Goal: Ask a question

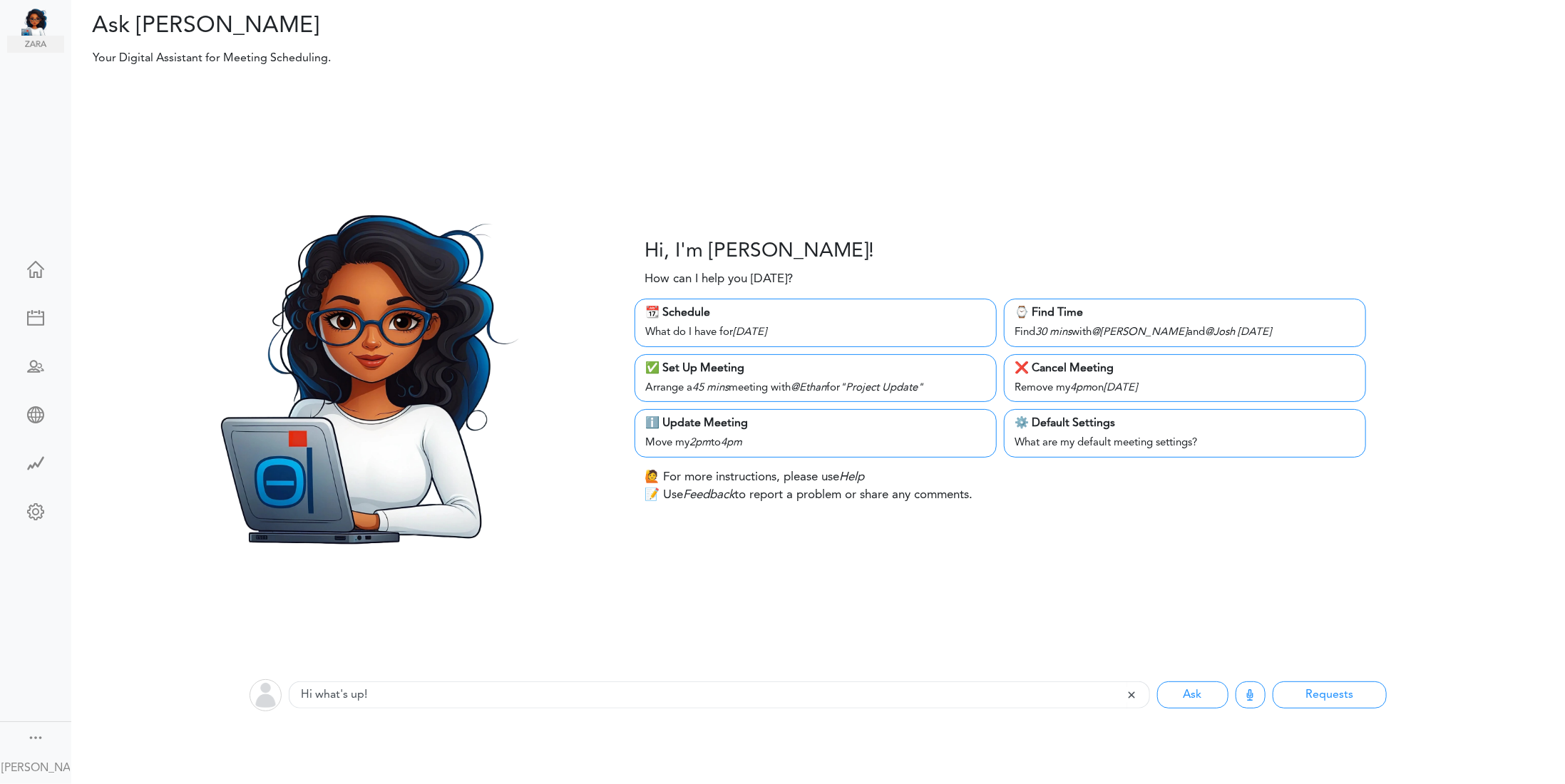
click at [39, 277] on link at bounding box center [35, 271] width 57 height 35
click at [40, 312] on div at bounding box center [35, 316] width 57 height 15
click at [897, 331] on div "What do I have for [DATE]" at bounding box center [815, 331] width 339 height 20
type input "What do I have for [DATE]"
click at [38, 759] on div "[PERSON_NAME]," at bounding box center [35, 768] width 68 height 17
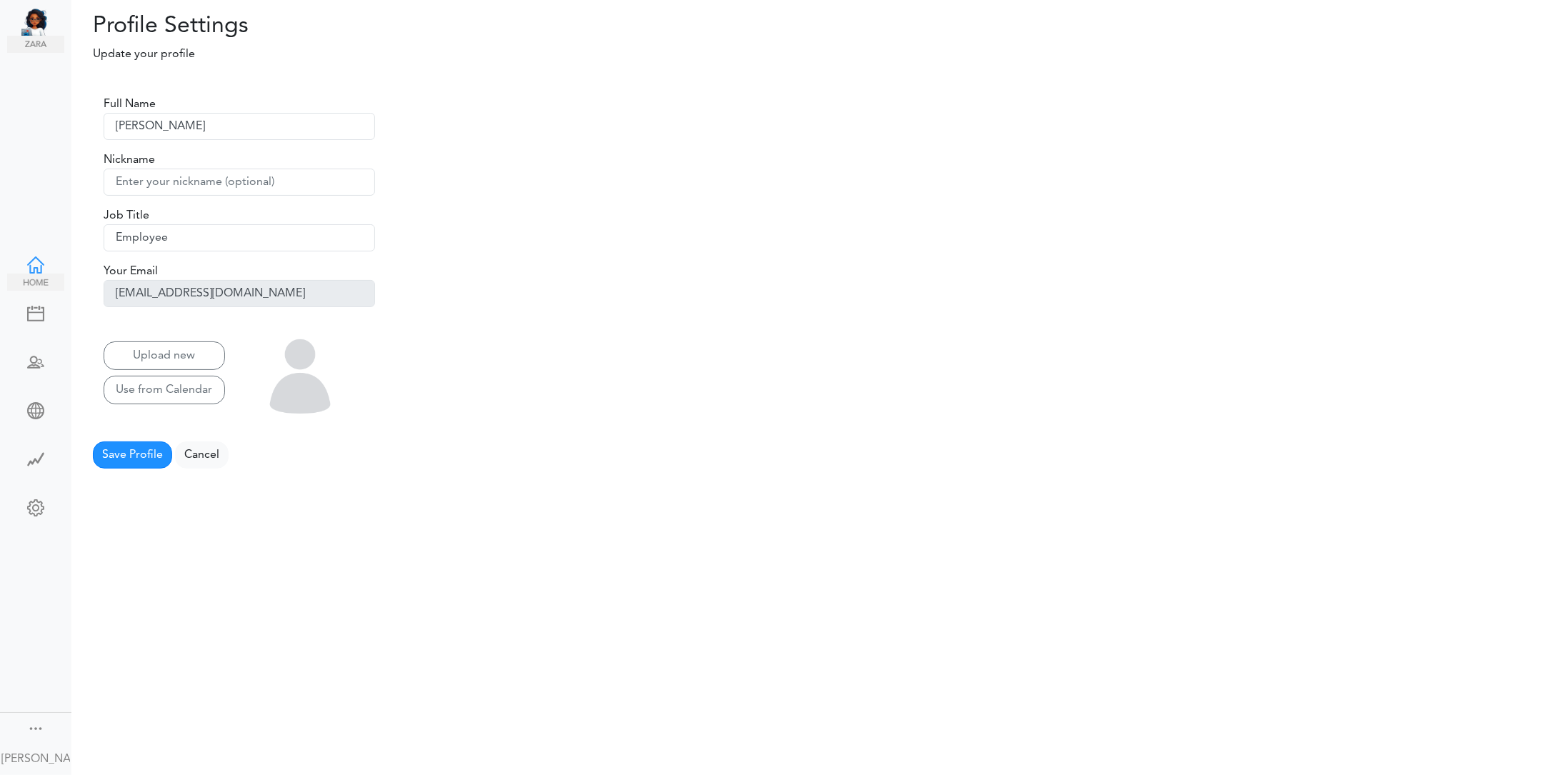
click at [34, 273] on img at bounding box center [35, 282] width 57 height 17
click at [32, 273] on img at bounding box center [35, 282] width 57 height 17
click at [35, 260] on div at bounding box center [35, 263] width 57 height 15
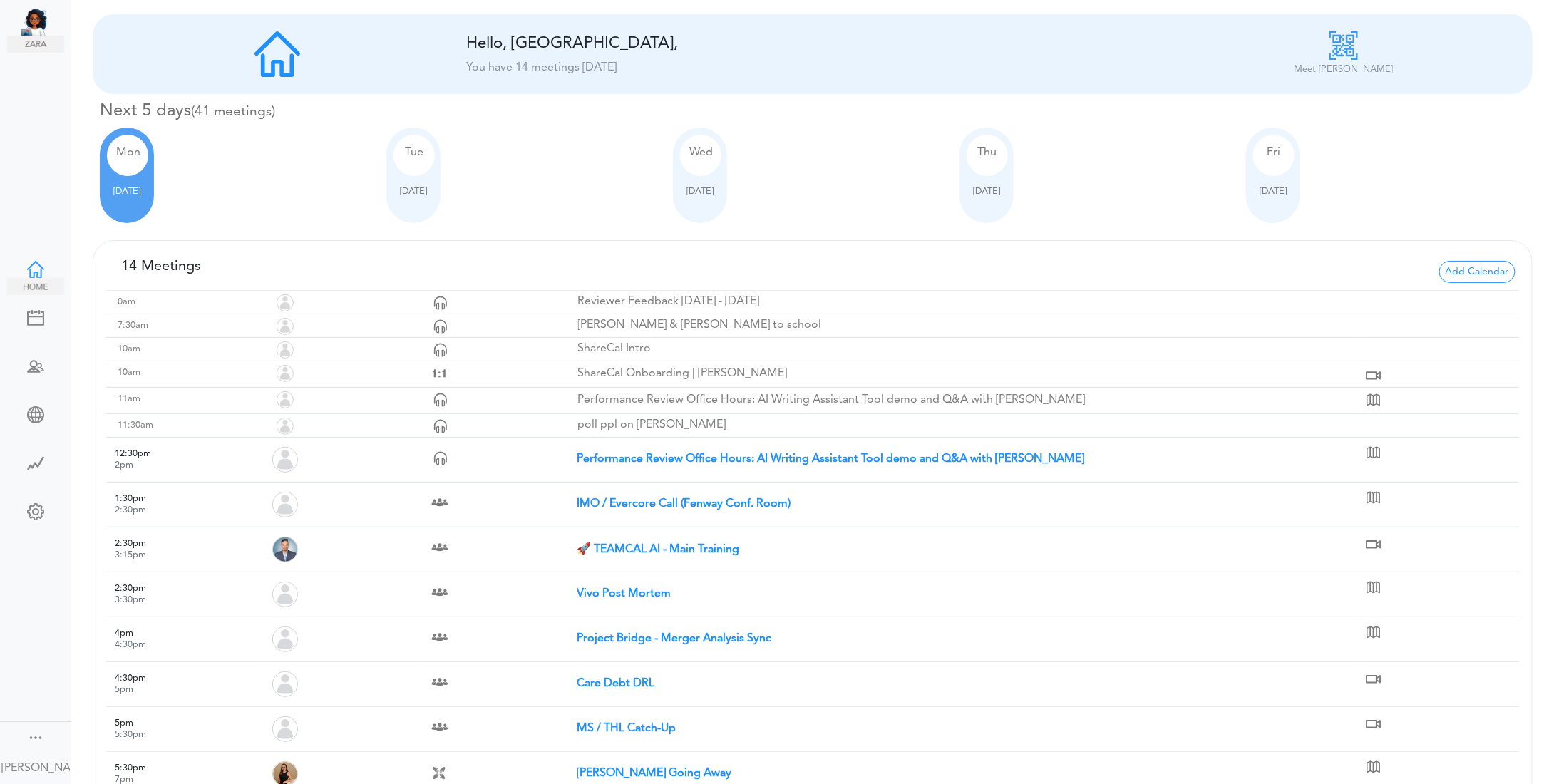
click at [31, 265] on div at bounding box center [35, 267] width 57 height 15
